Goal: Transaction & Acquisition: Purchase product/service

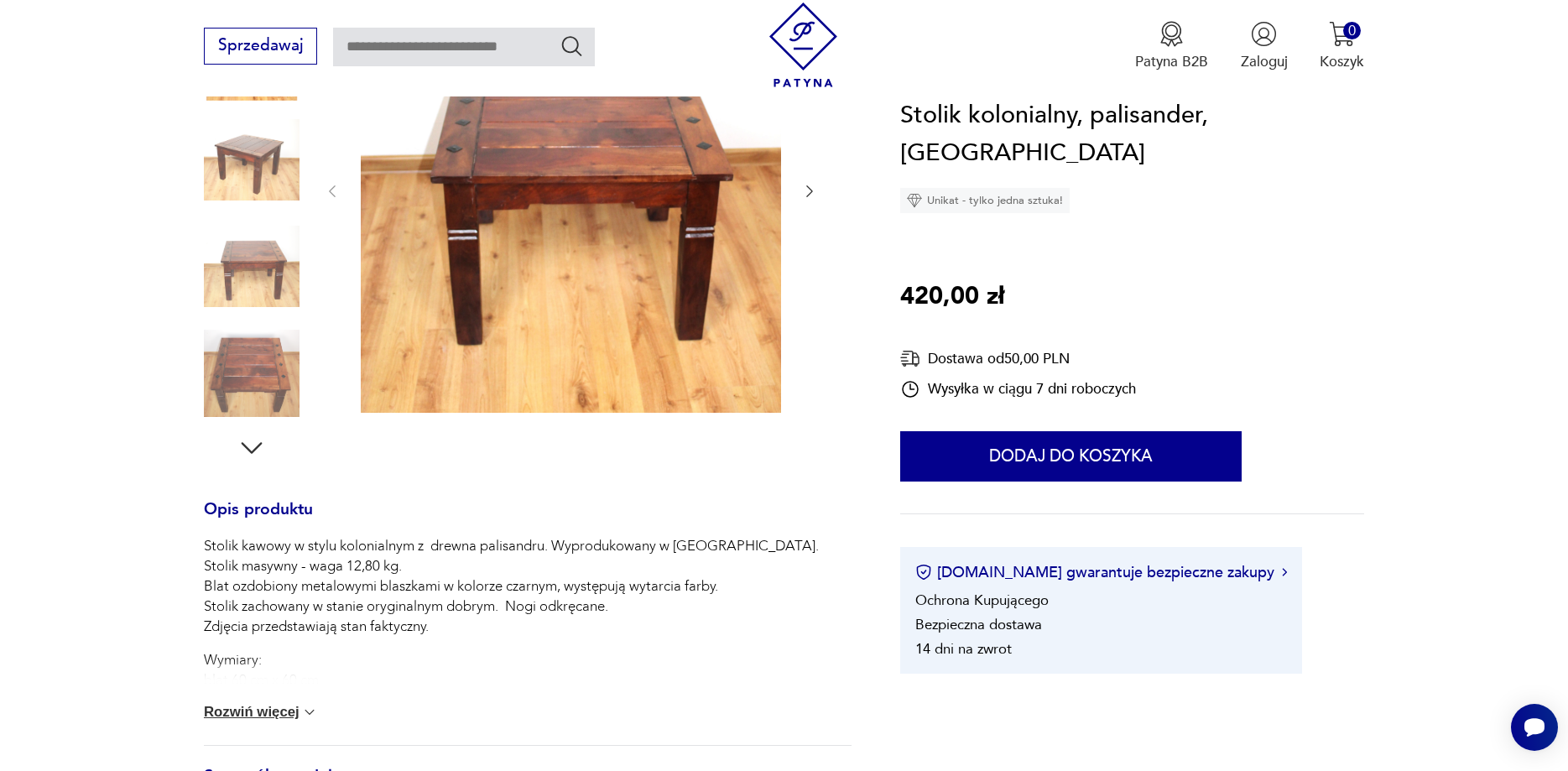
scroll to position [395, 0]
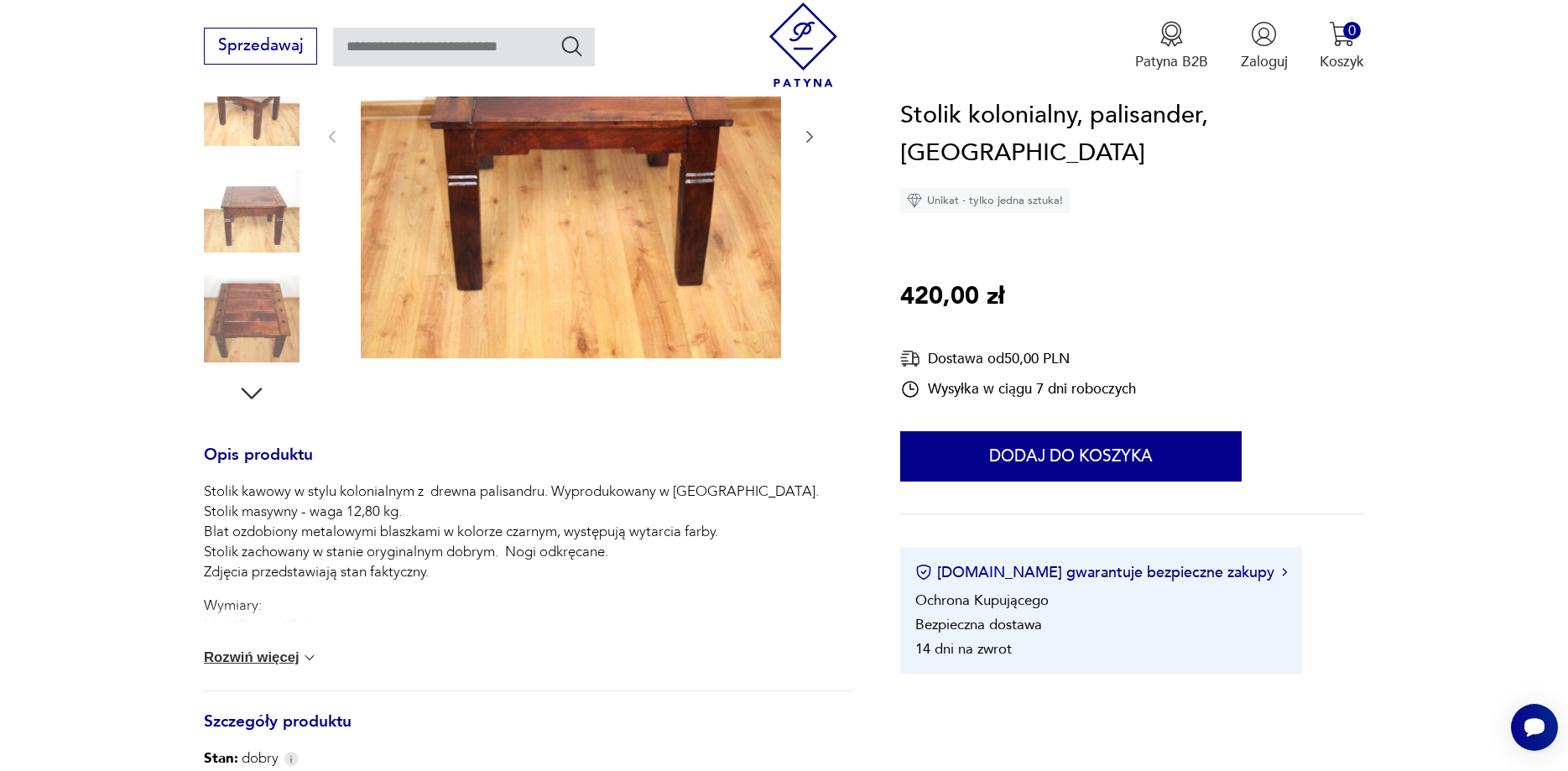
click at [840, 470] on h3 "Opis produktu" at bounding box center [527, 465] width 648 height 33
click at [301, 650] on button "Rozwiń więcej" at bounding box center [260, 658] width 114 height 17
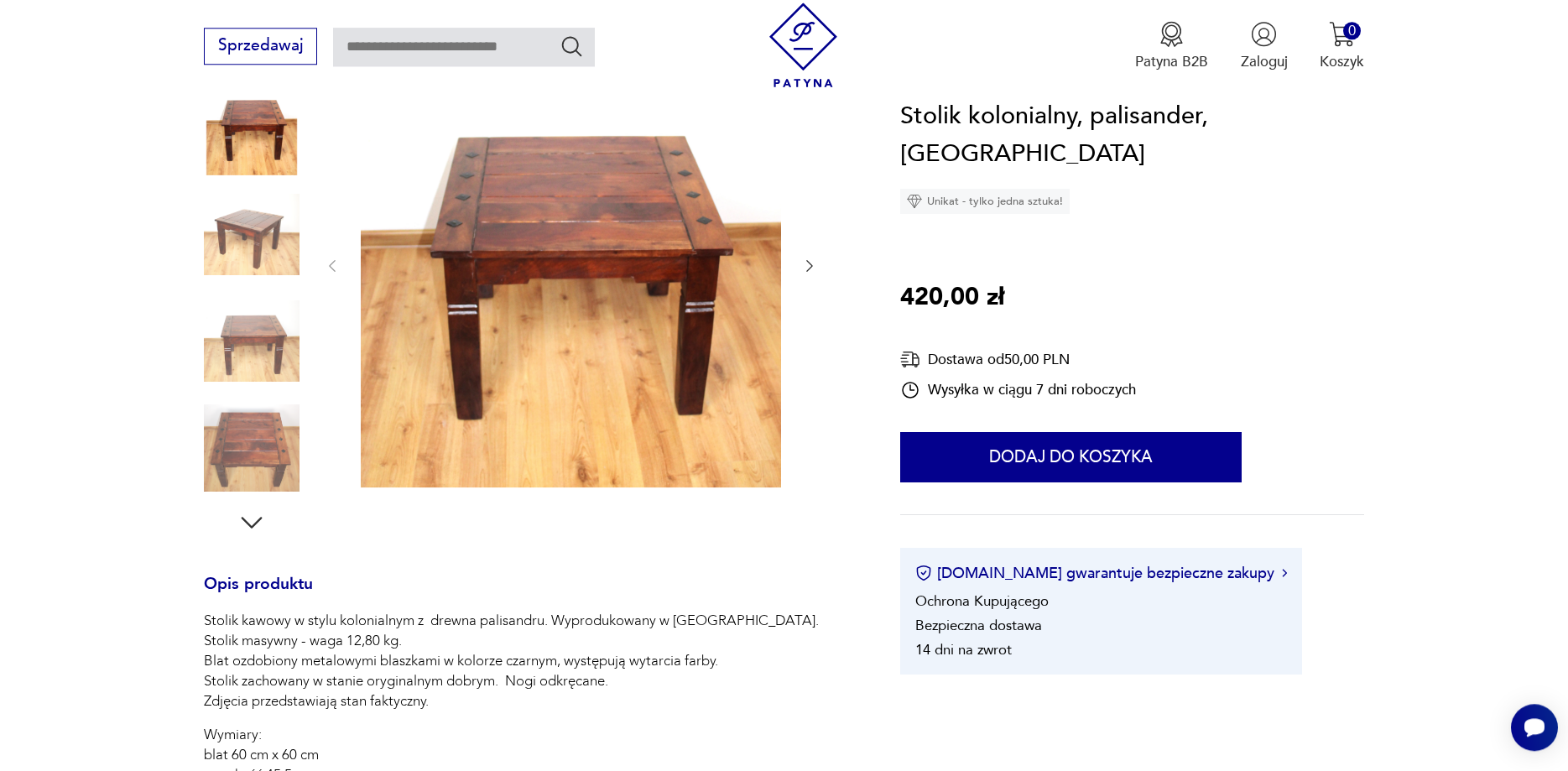
scroll to position [138, 0]
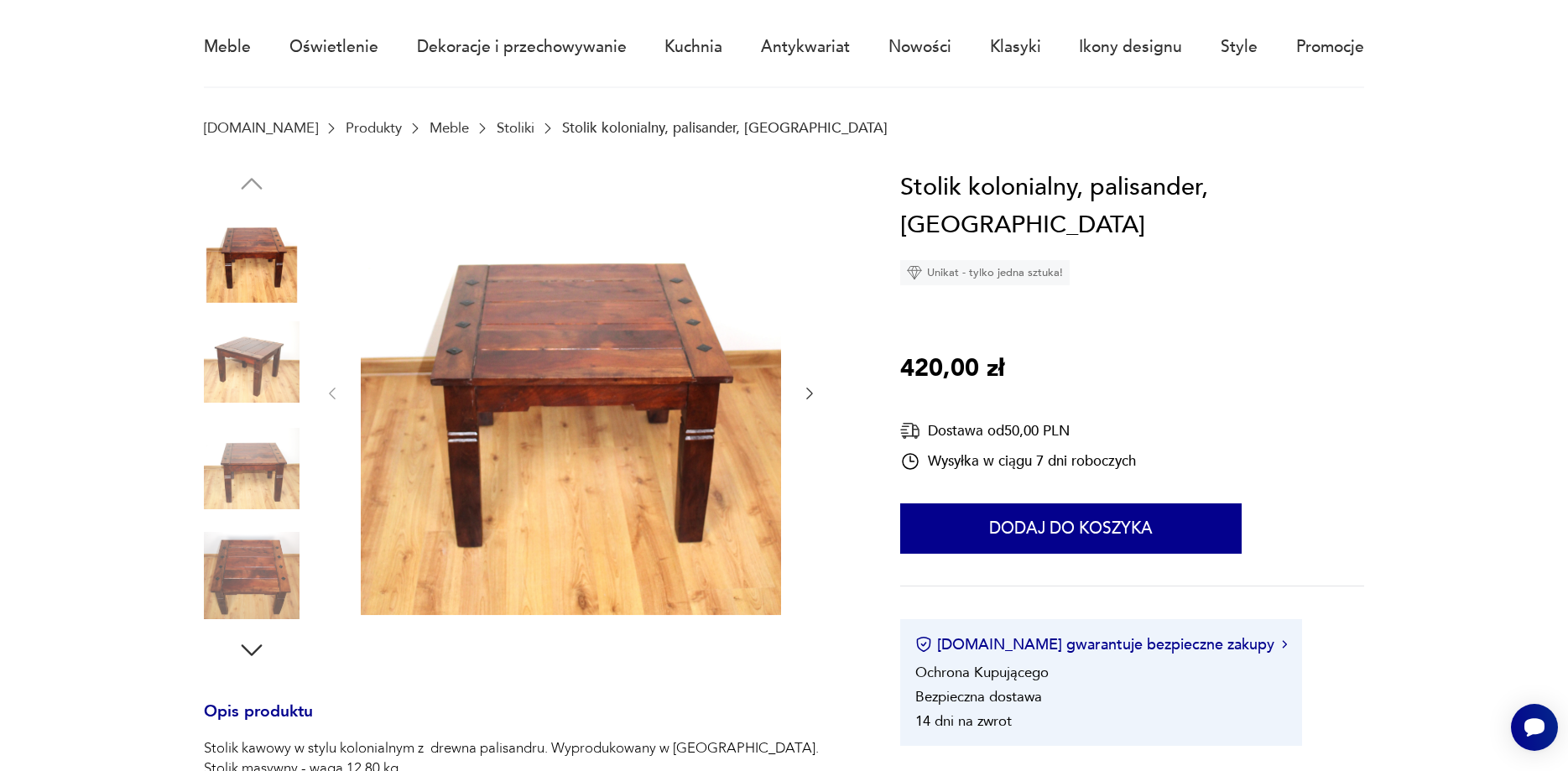
click at [633, 376] on img at bounding box center [570, 391] width 420 height 446
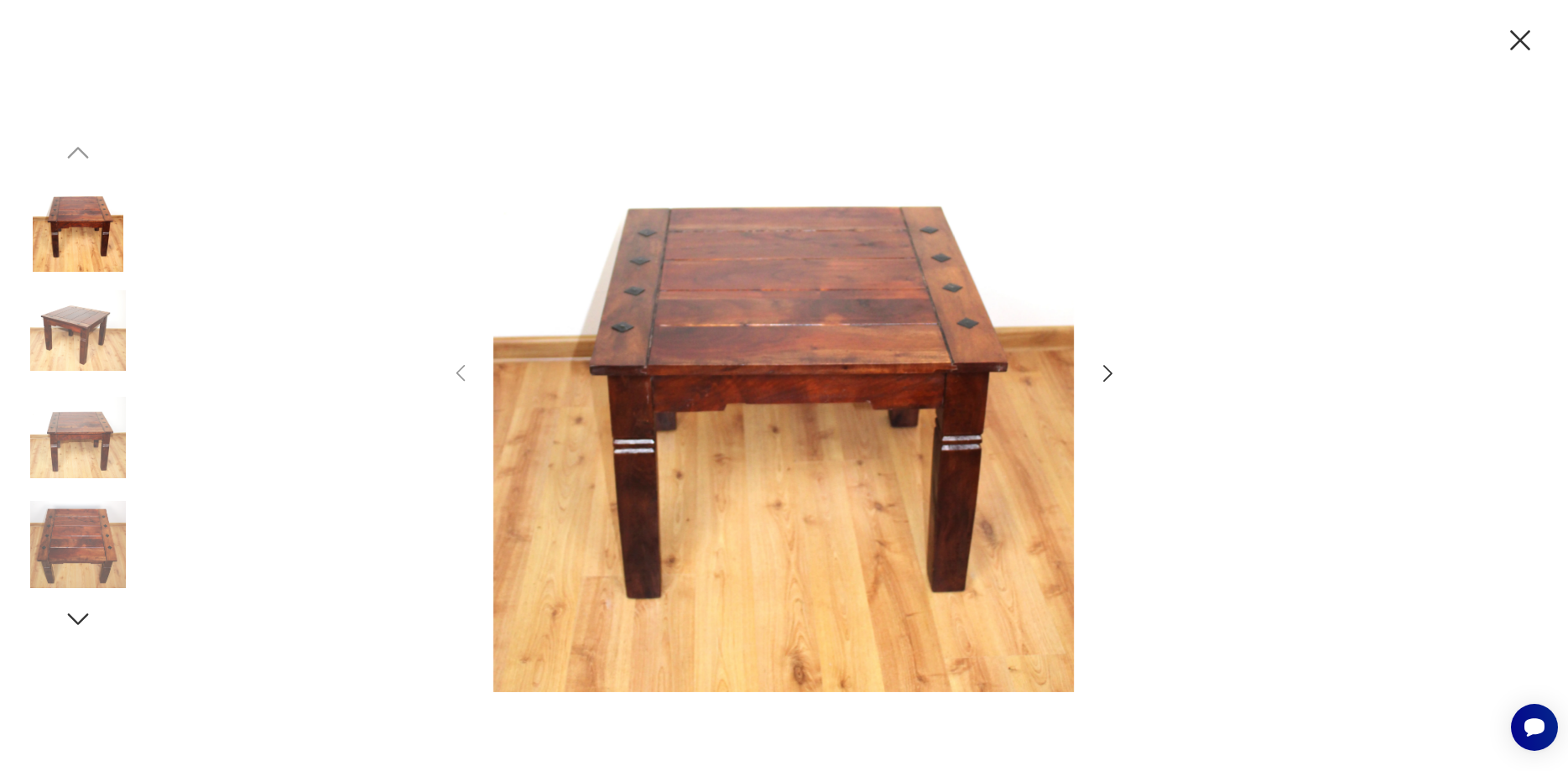
click at [1111, 372] on icon "button" at bounding box center [1108, 373] width 9 height 17
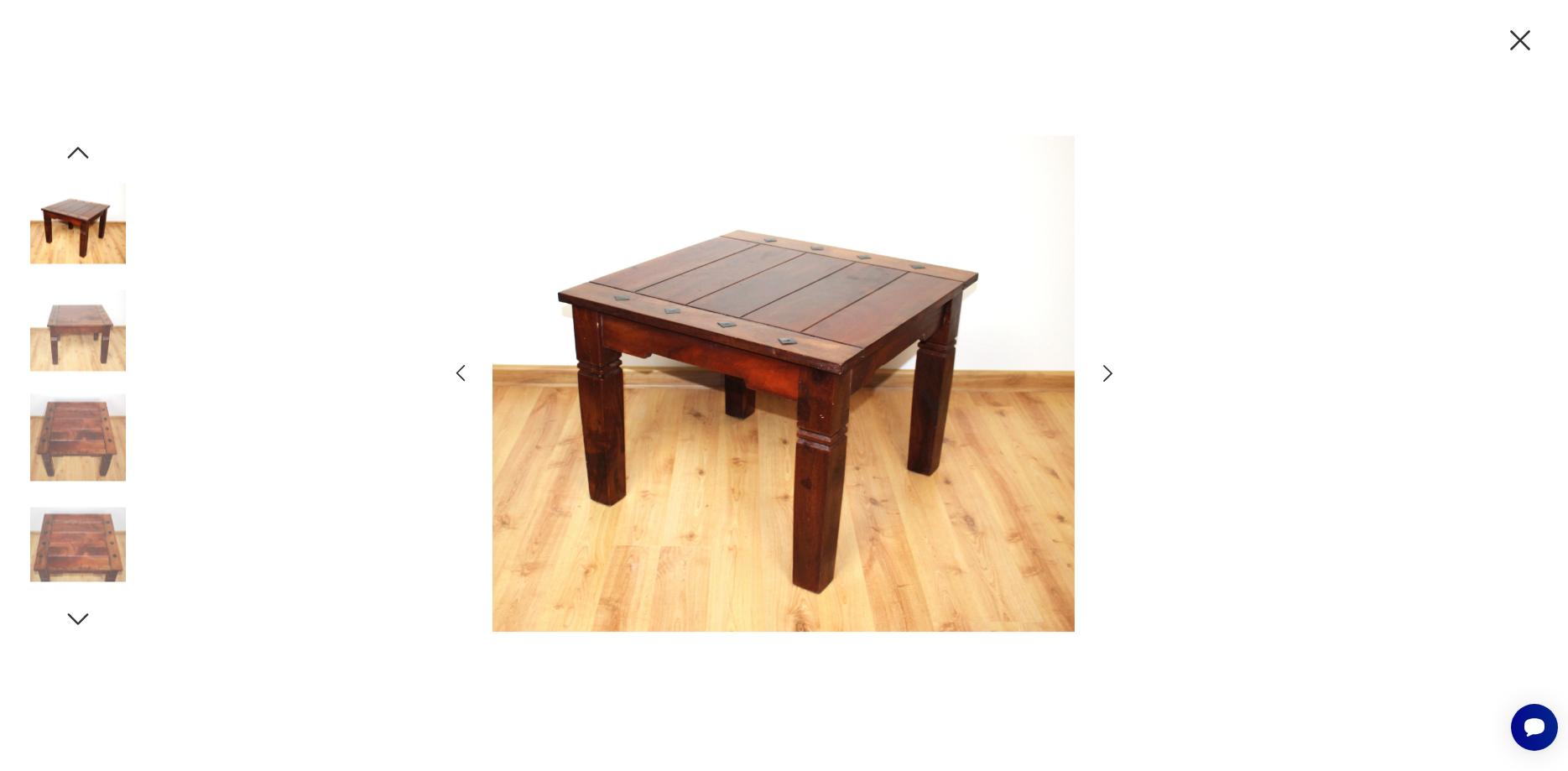
click at [1111, 372] on icon "button" at bounding box center [1108, 373] width 9 height 17
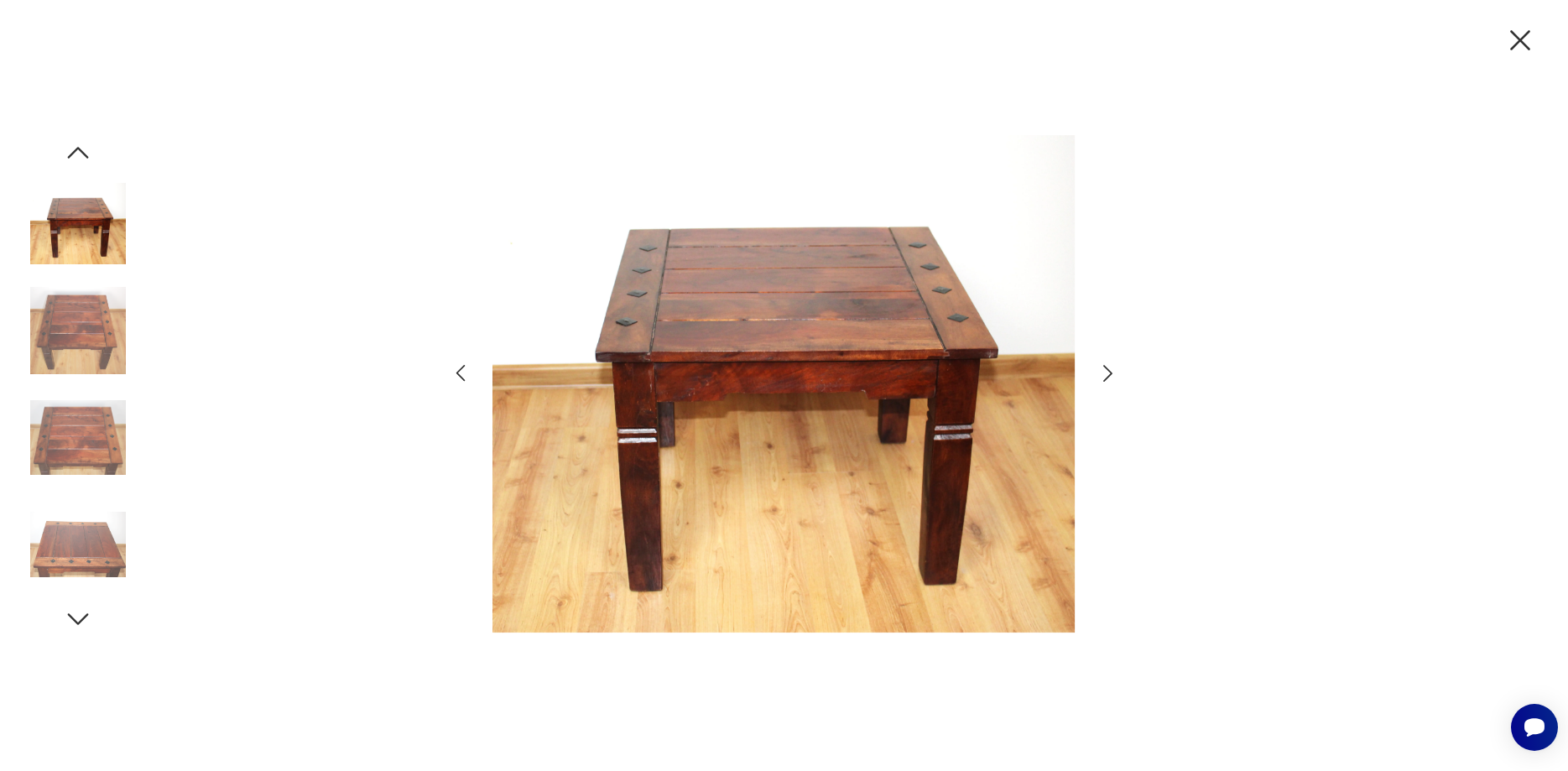
click at [1111, 372] on icon "button" at bounding box center [1108, 373] width 9 height 17
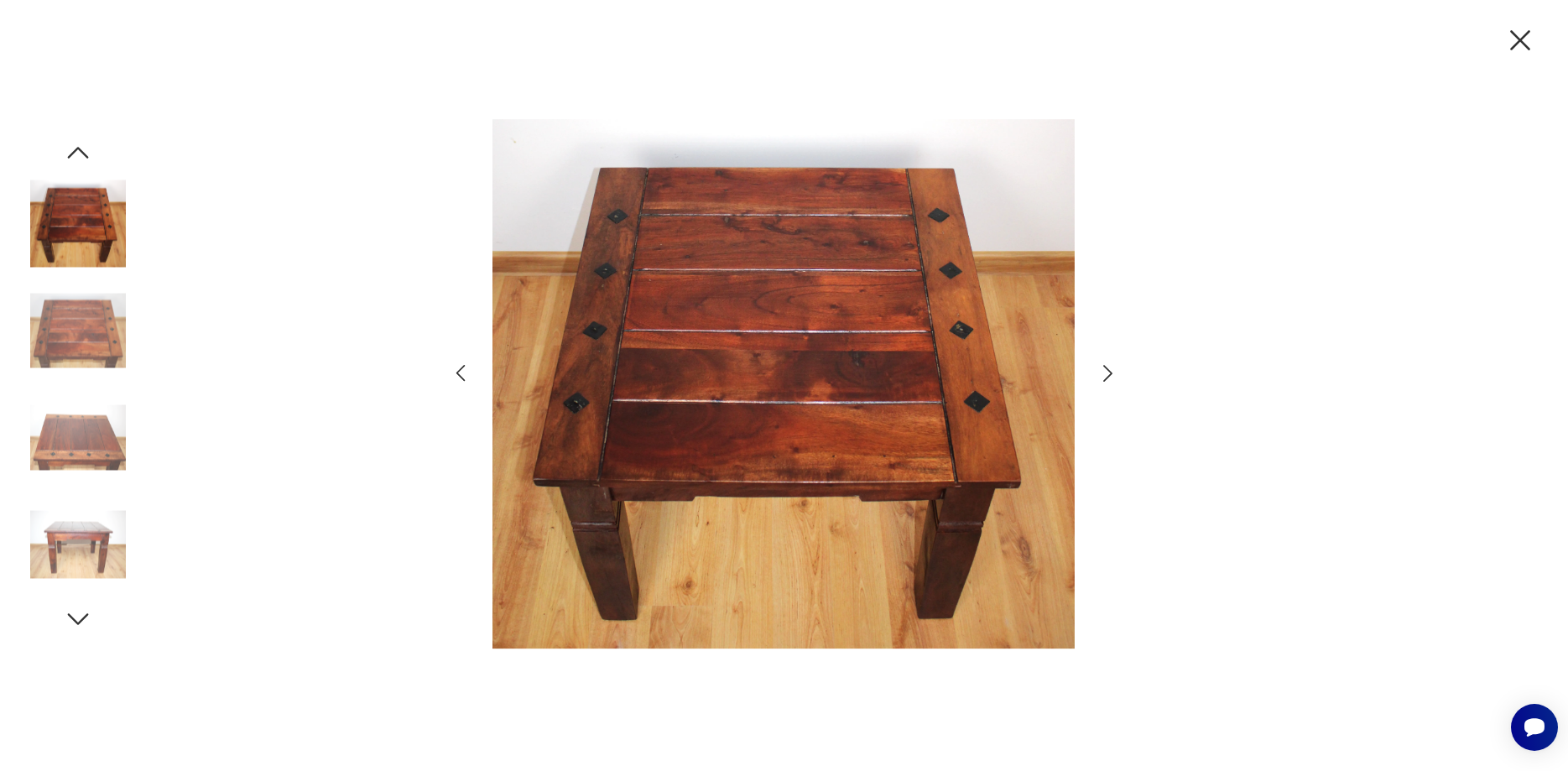
click at [1109, 375] on icon "button" at bounding box center [1108, 373] width 9 height 17
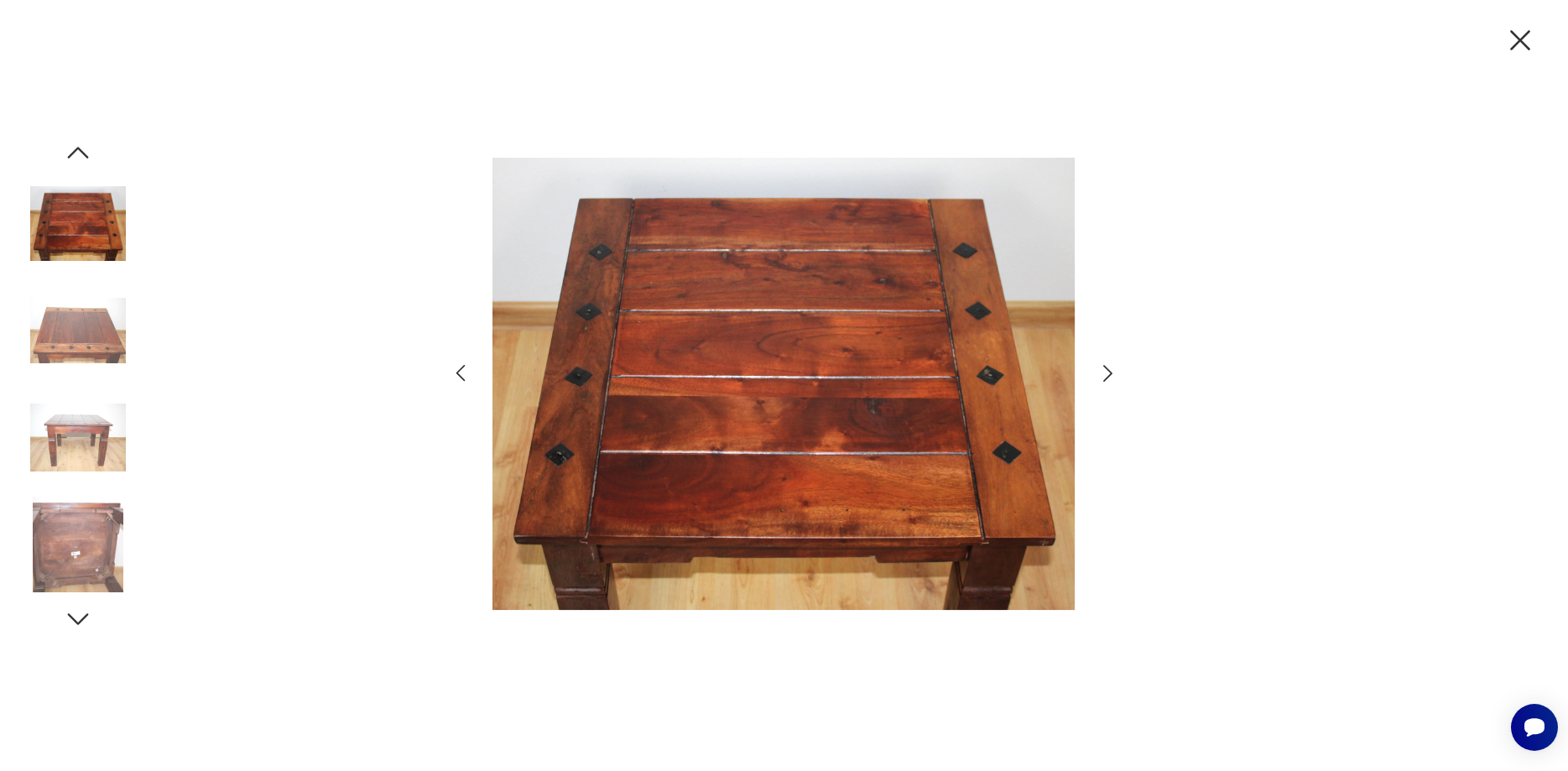
click at [1513, 42] on icon "button" at bounding box center [1519, 40] width 35 height 35
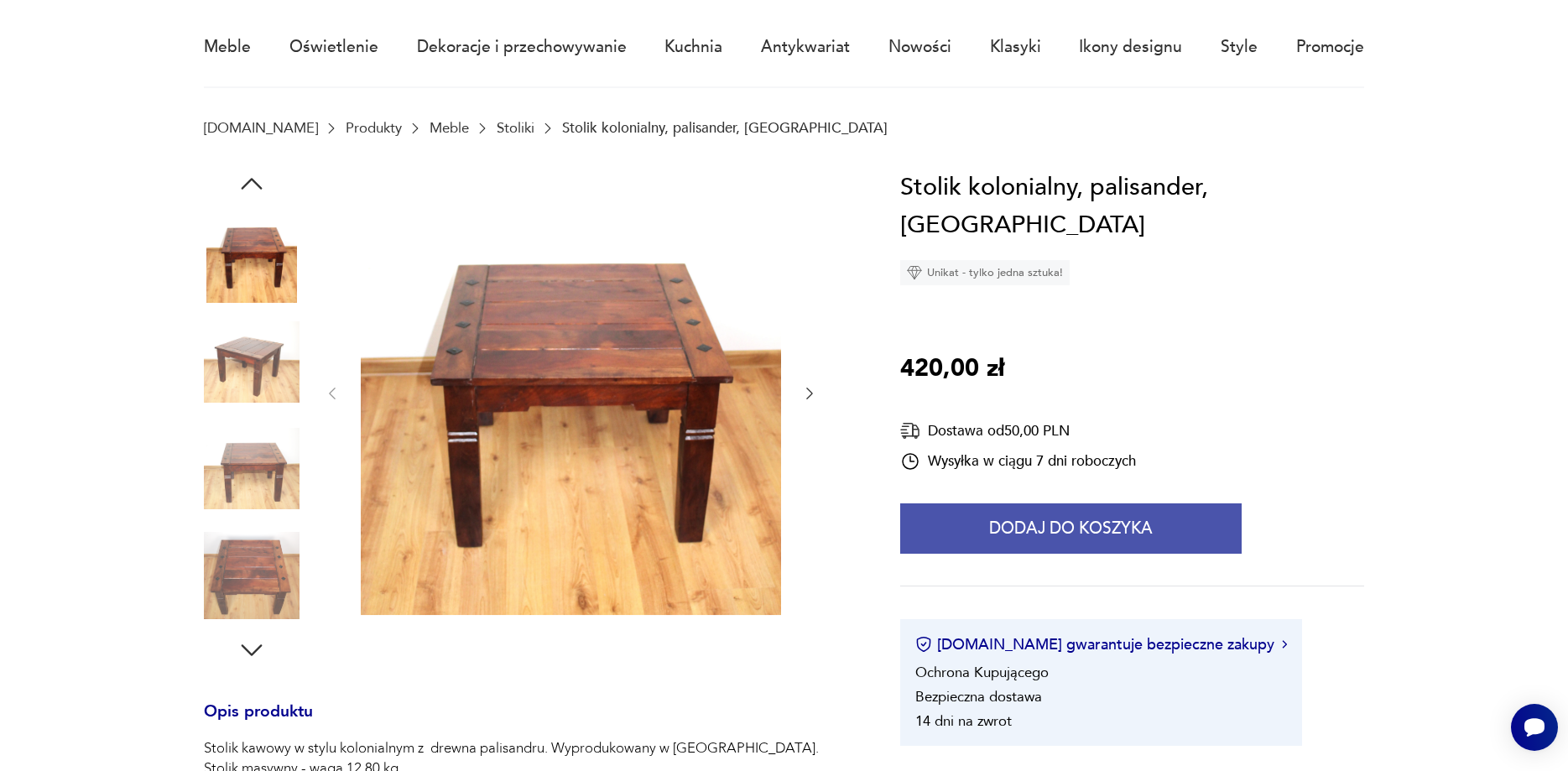
click at [1075, 503] on button "Dodaj do koszyka" at bounding box center [1071, 529] width 342 height 50
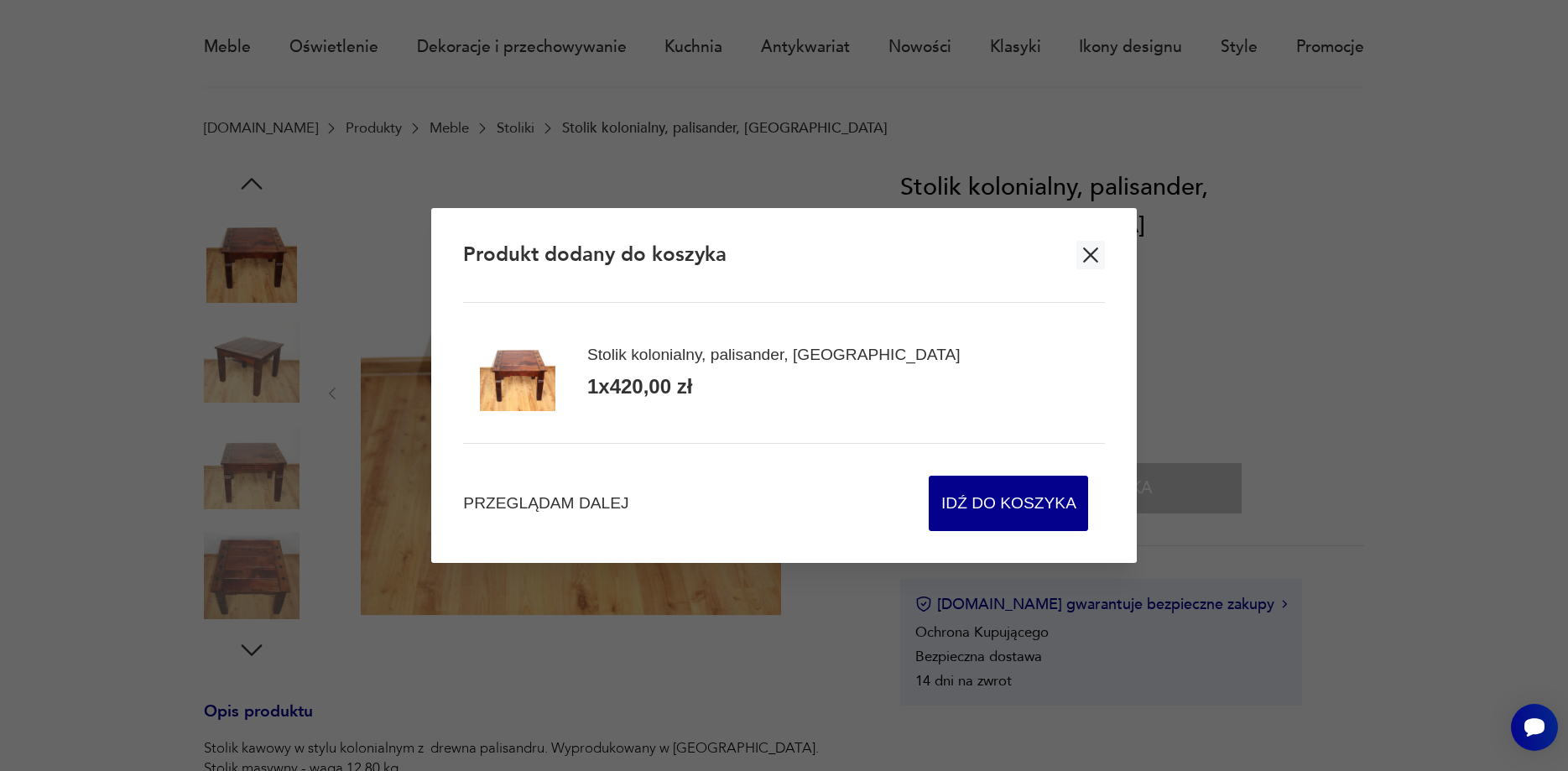
click at [1097, 249] on icon "button" at bounding box center [1090, 255] width 15 height 15
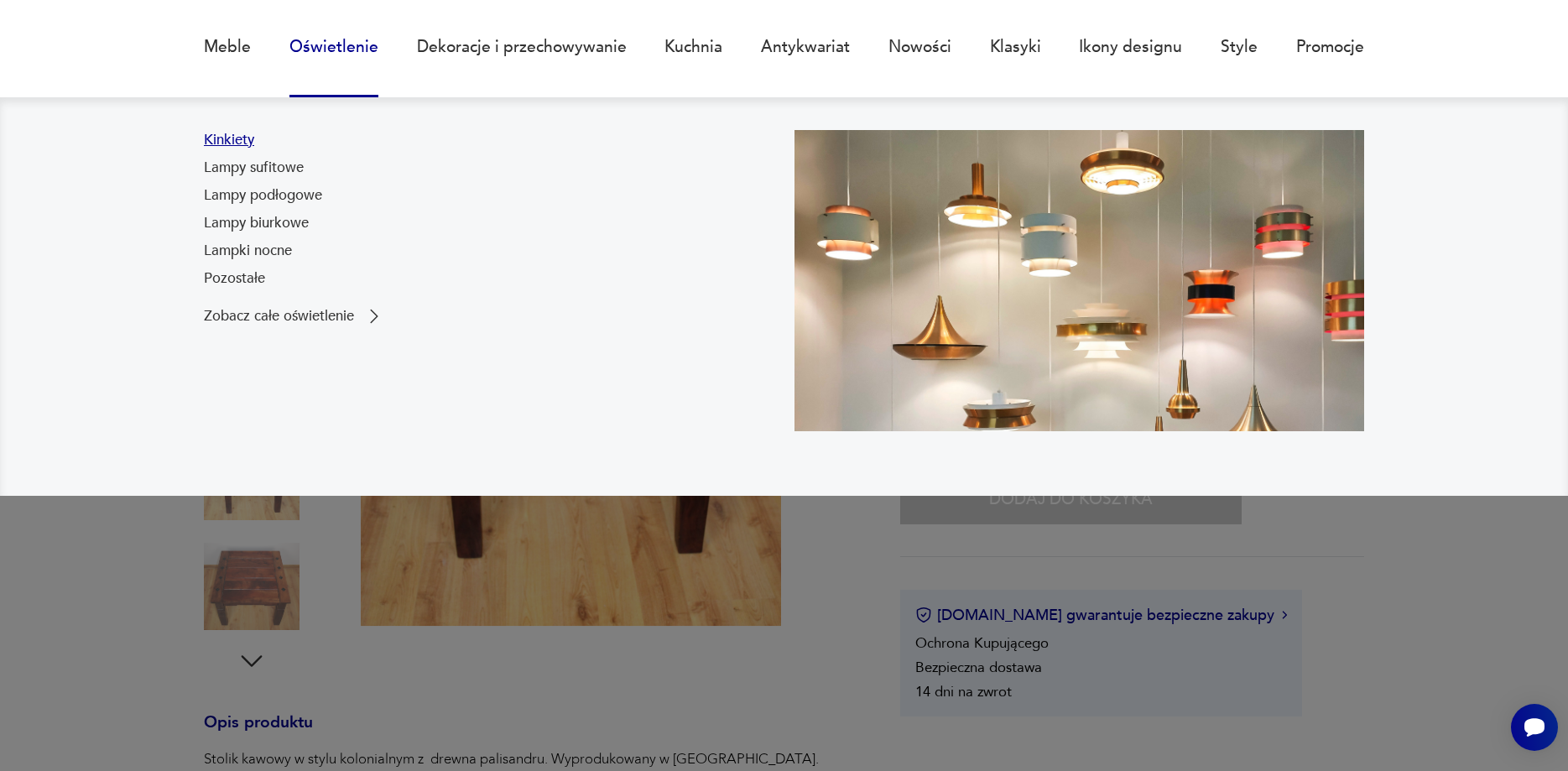
click at [236, 137] on link "Kinkiety" at bounding box center [229, 140] width 50 height 20
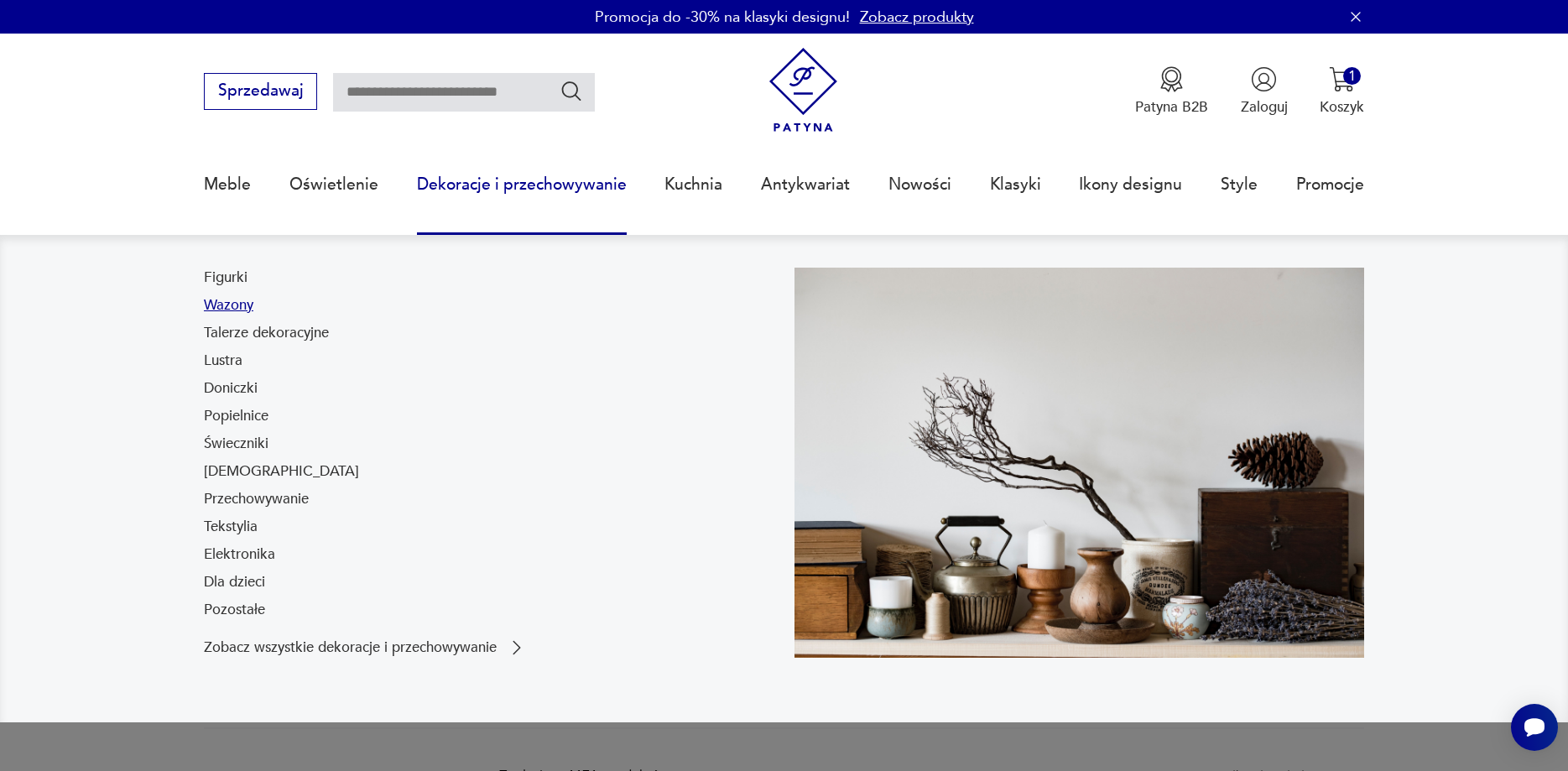
click at [236, 309] on link "Wazony" at bounding box center [228, 305] width 50 height 20
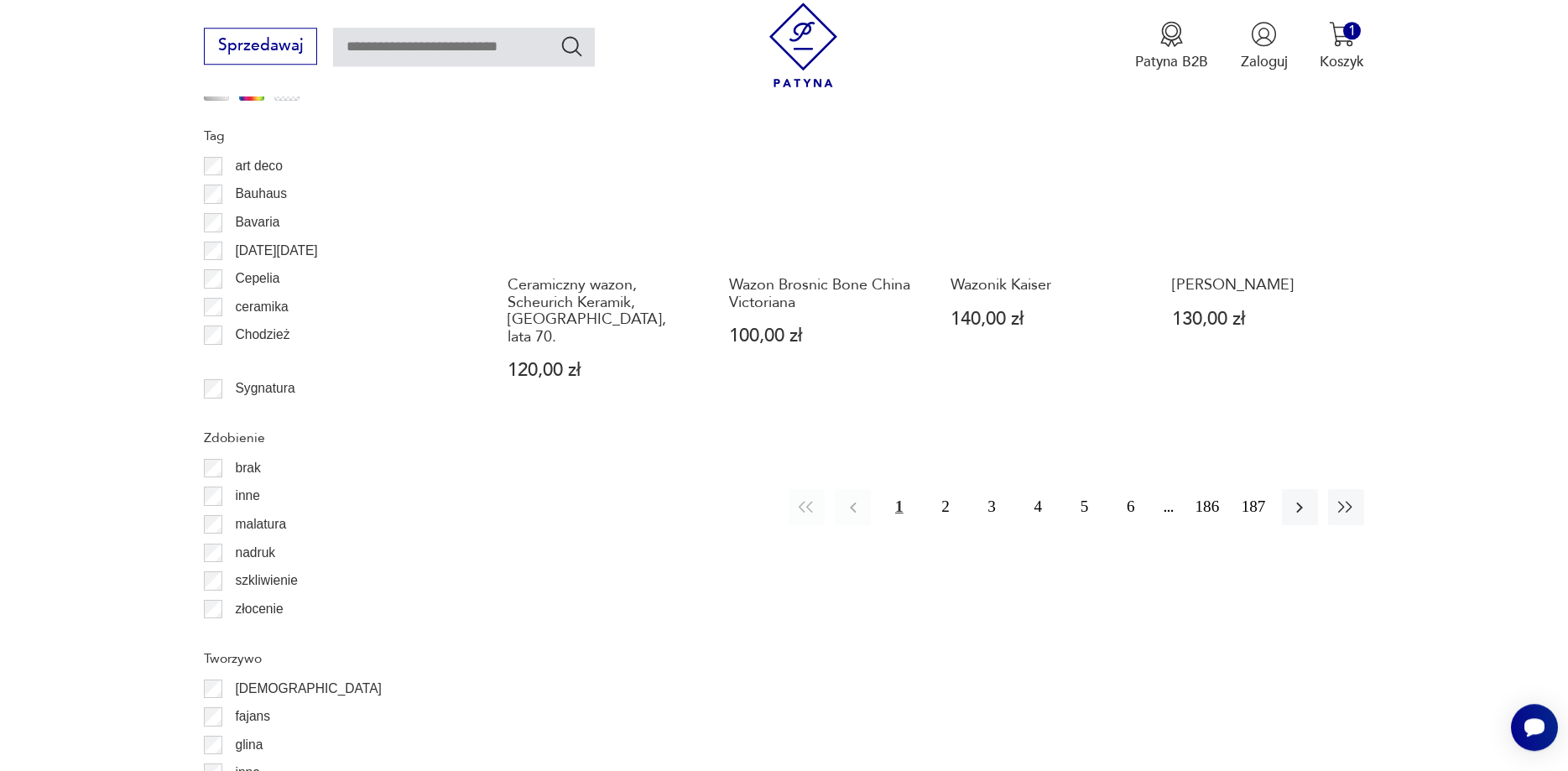
scroll to position [2124, 0]
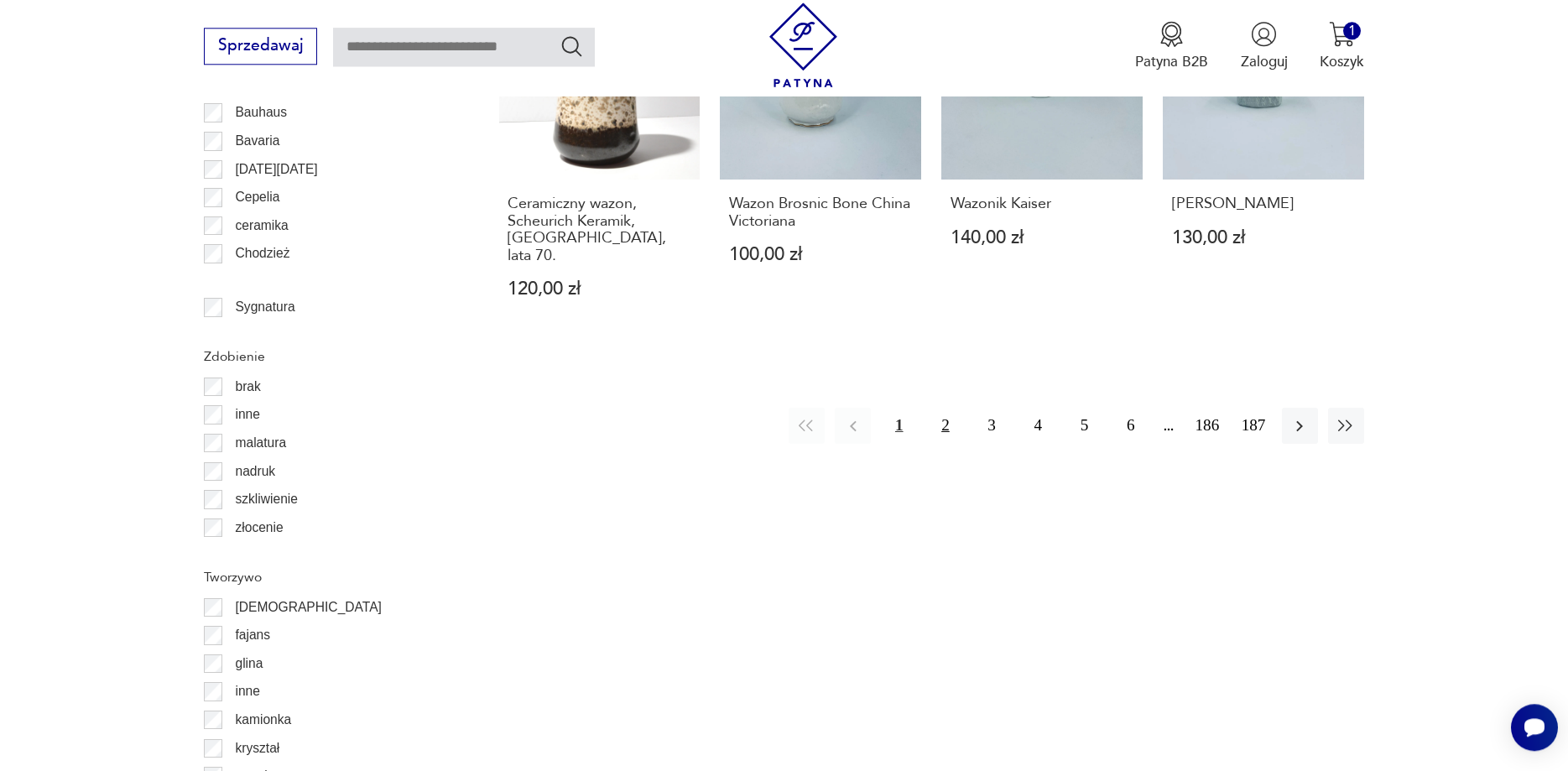
click at [940, 407] on button "2" at bounding box center [945, 425] width 36 height 36
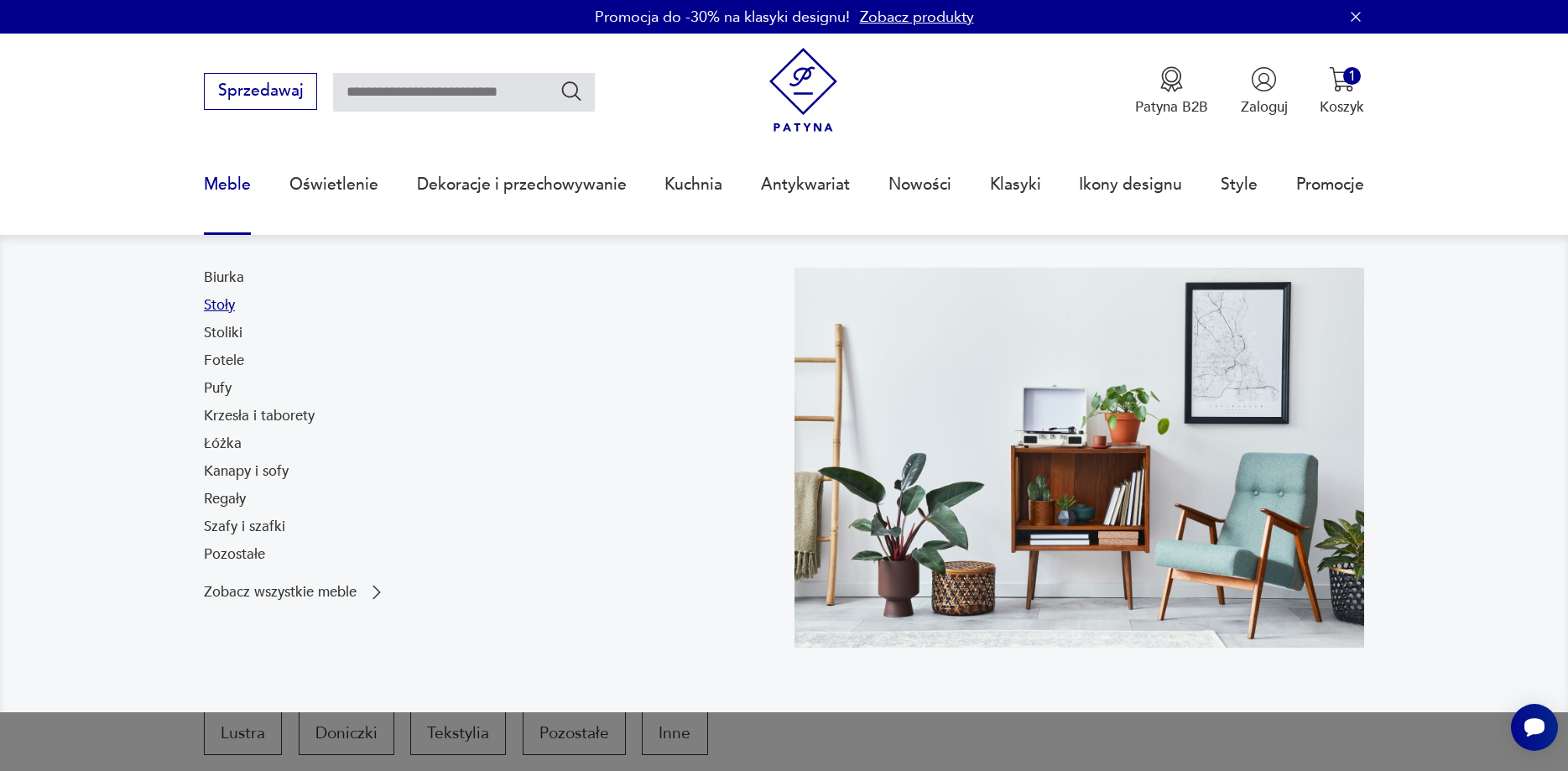
click at [215, 310] on link "Stoły" at bounding box center [219, 305] width 31 height 20
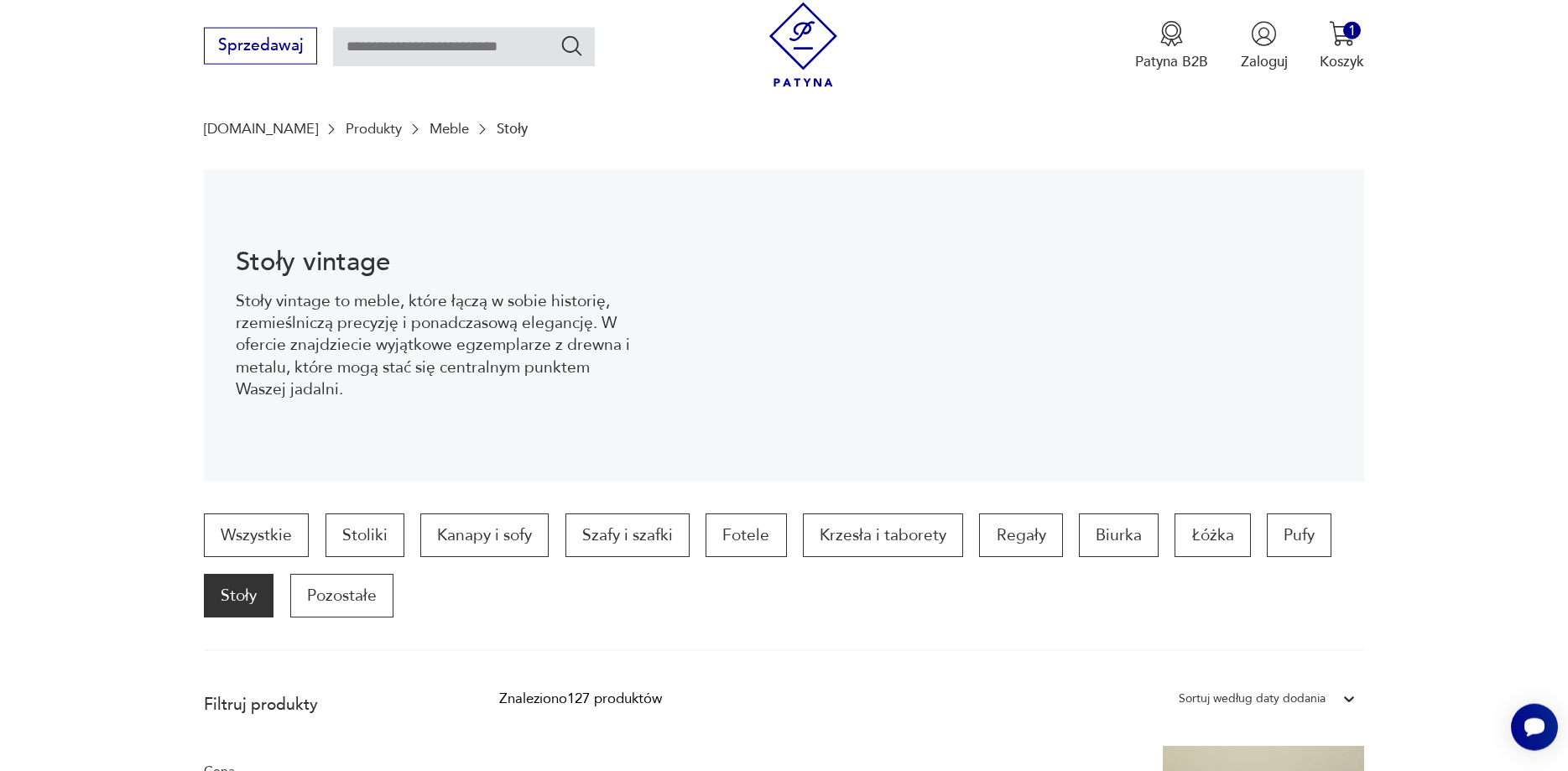
scroll to position [86, 0]
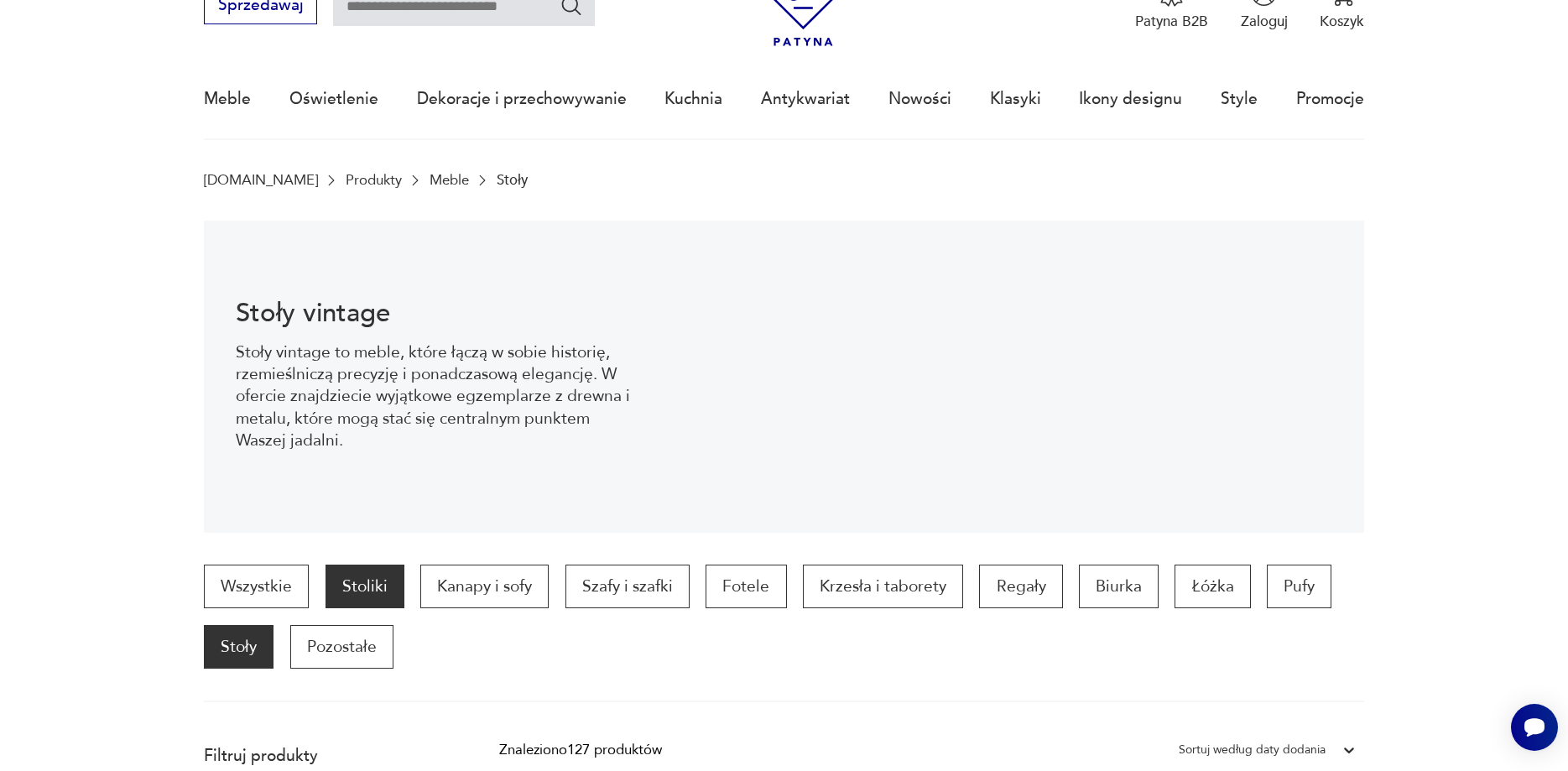
click at [350, 583] on p "Stoliki" at bounding box center [365, 586] width 79 height 43
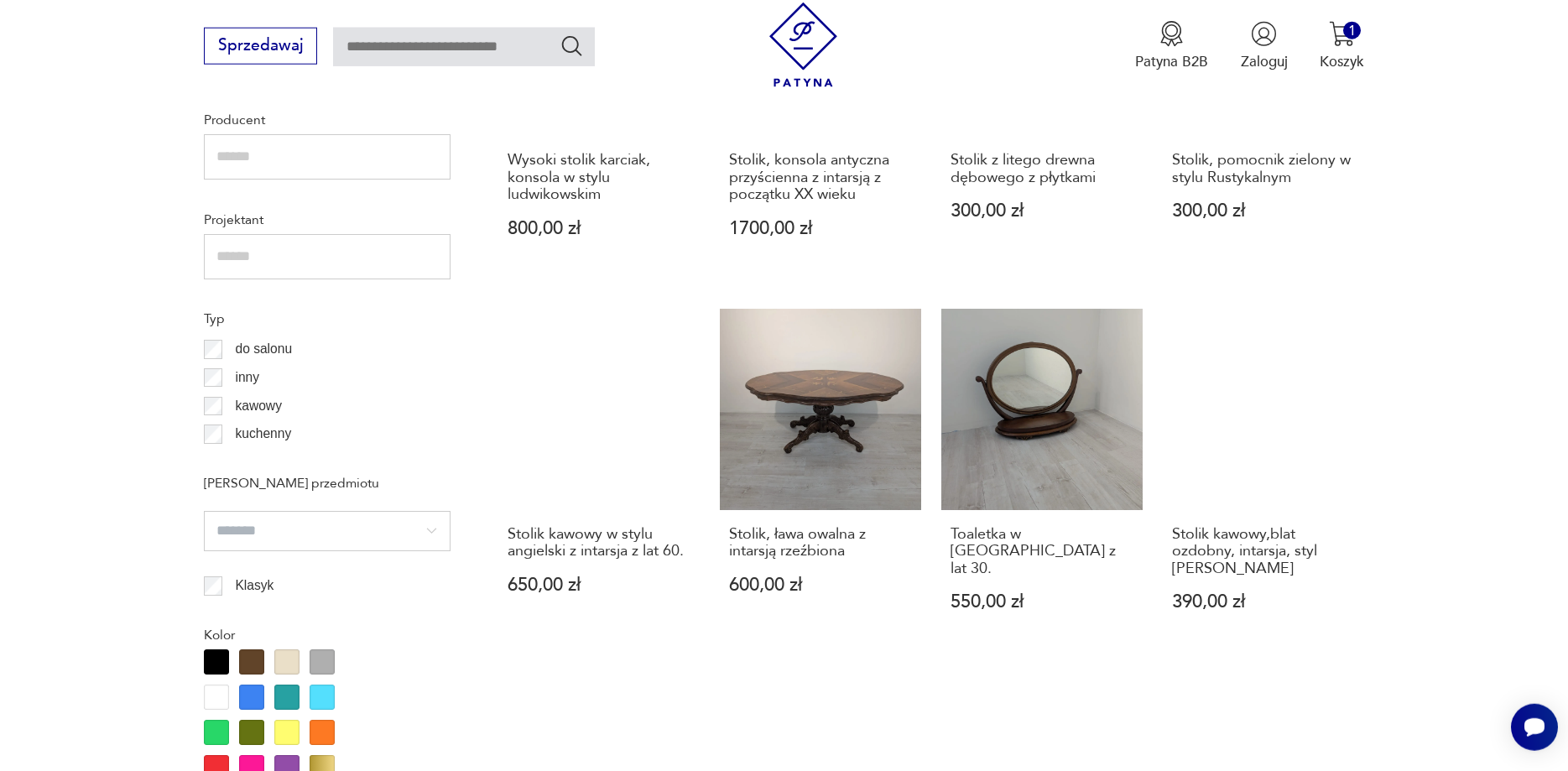
scroll to position [1755, 0]
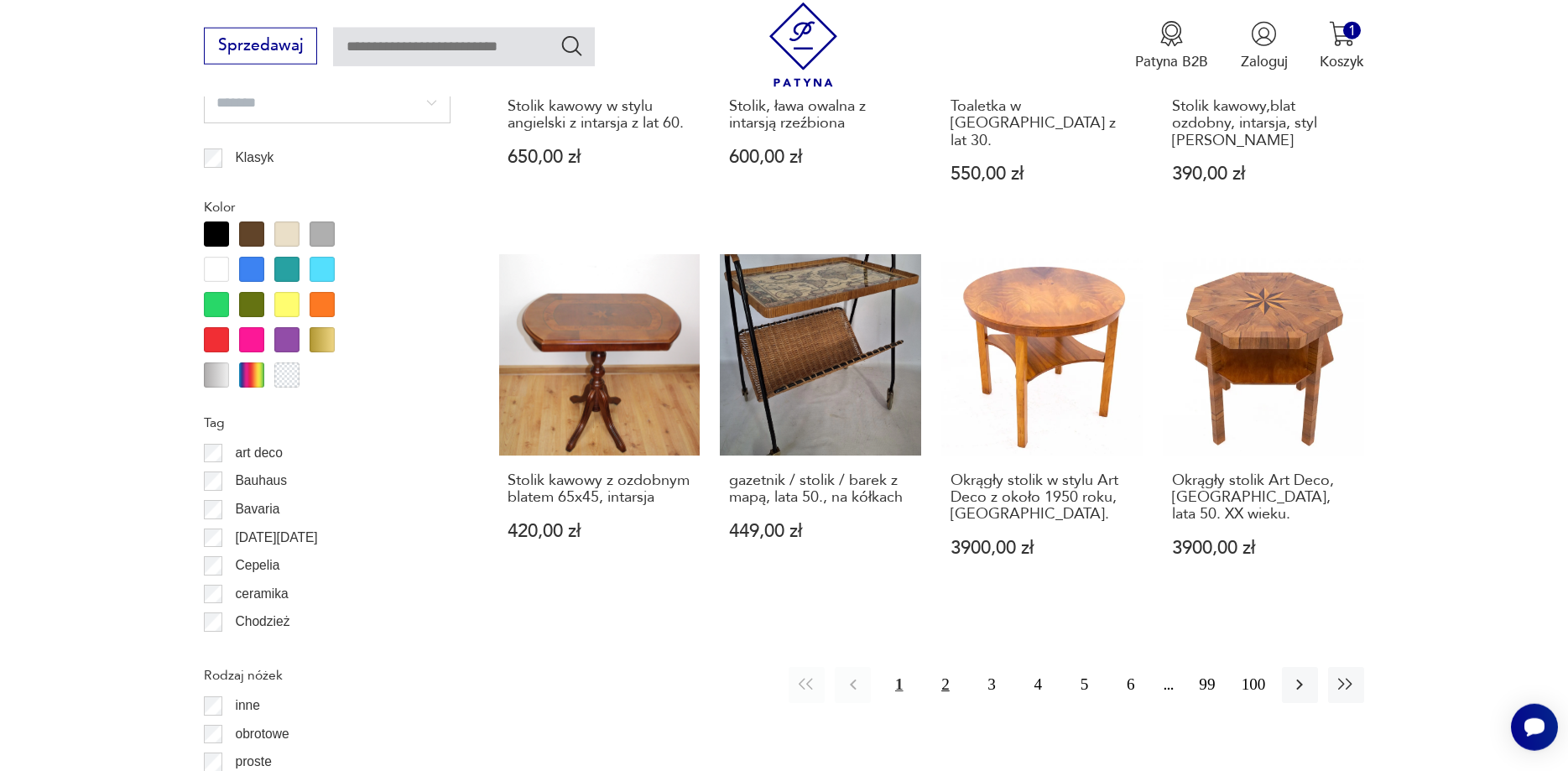
click at [947, 671] on button "2" at bounding box center [945, 685] width 36 height 36
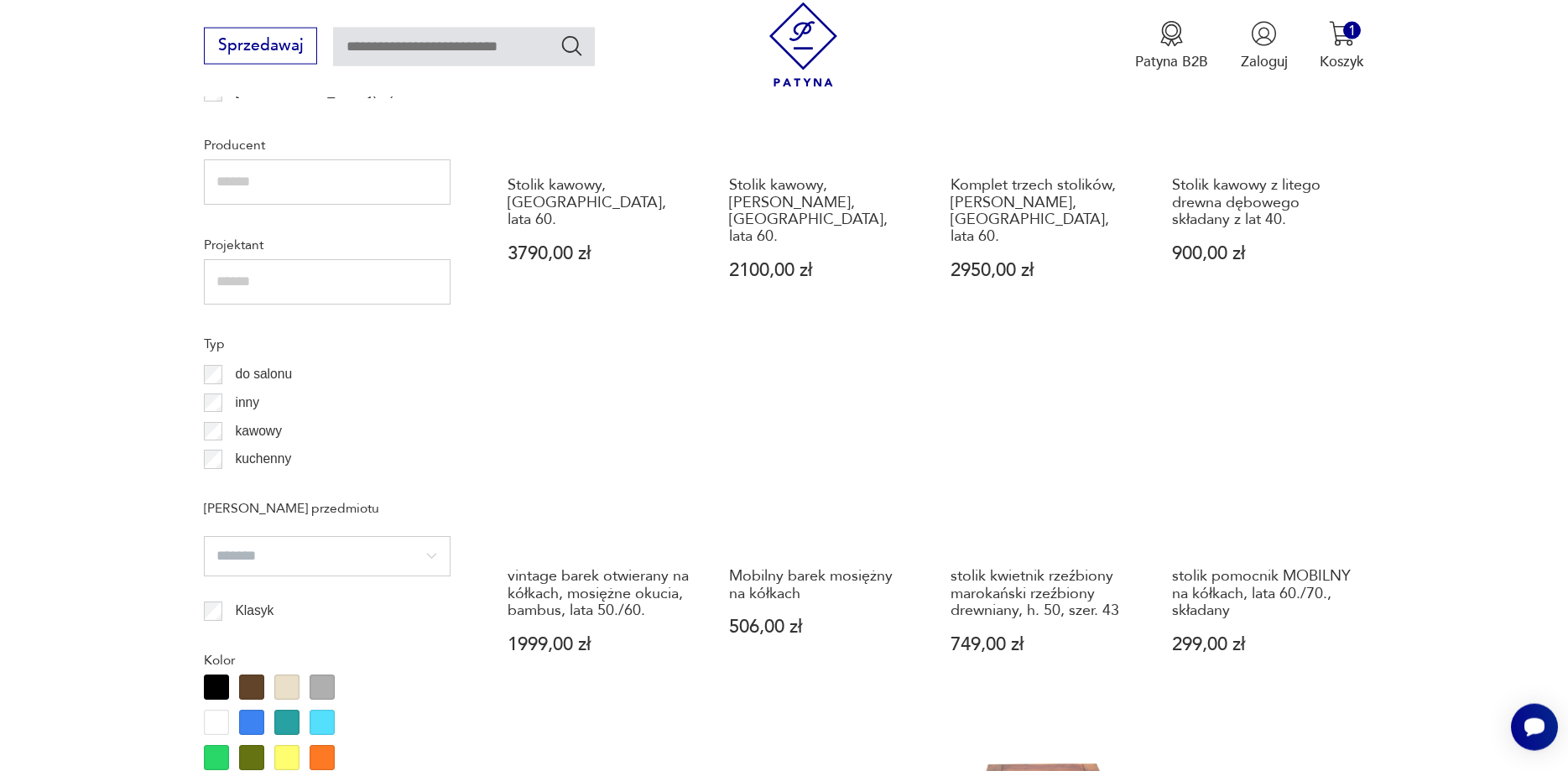
scroll to position [1157, 0]
